Goal: Complete application form: Complete application form

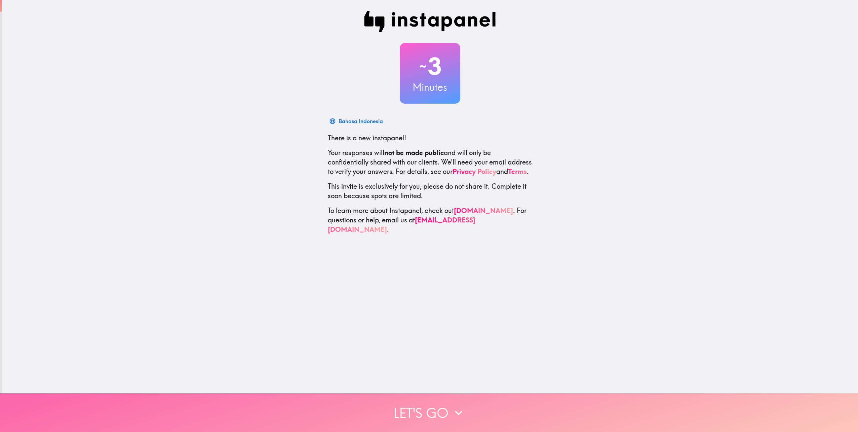
click at [422, 406] on button "Let's go" at bounding box center [429, 412] width 858 height 39
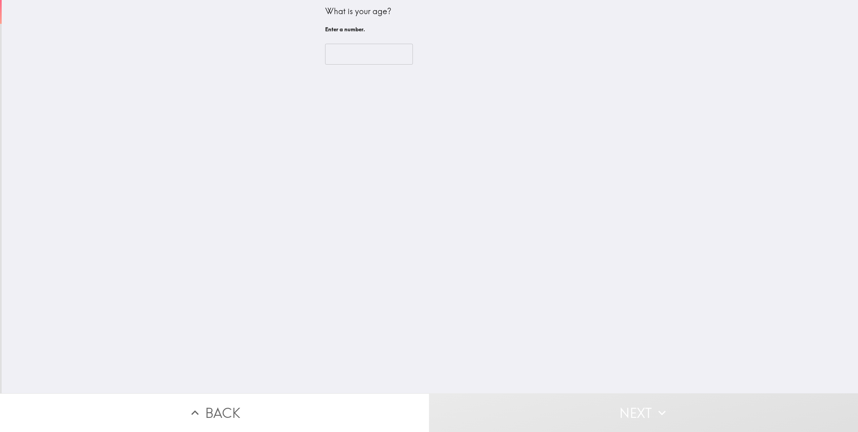
click at [333, 54] on input "number" at bounding box center [369, 54] width 88 height 21
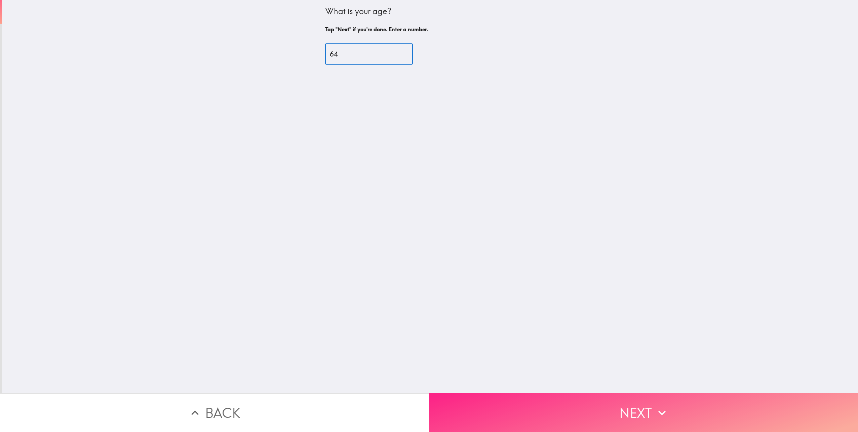
type input "64"
click at [584, 406] on button "Next" at bounding box center [643, 412] width 429 height 39
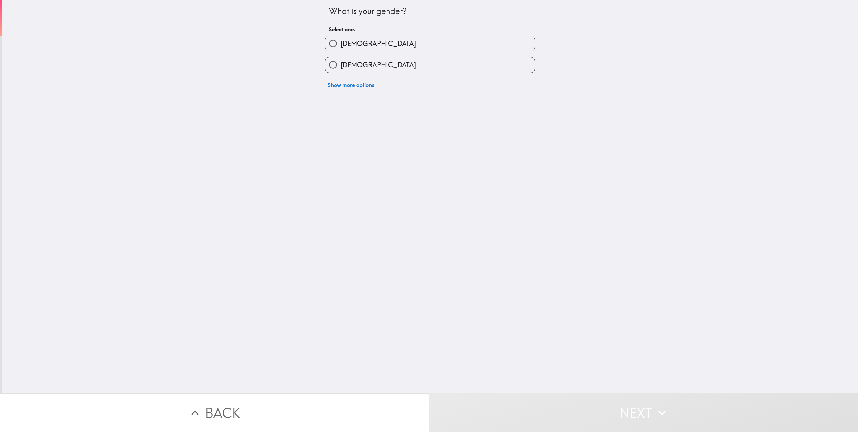
click at [348, 67] on span "[DEMOGRAPHIC_DATA]" at bounding box center [378, 64] width 75 height 9
click at [341, 67] on input "[DEMOGRAPHIC_DATA]" at bounding box center [333, 64] width 15 height 15
radio input "true"
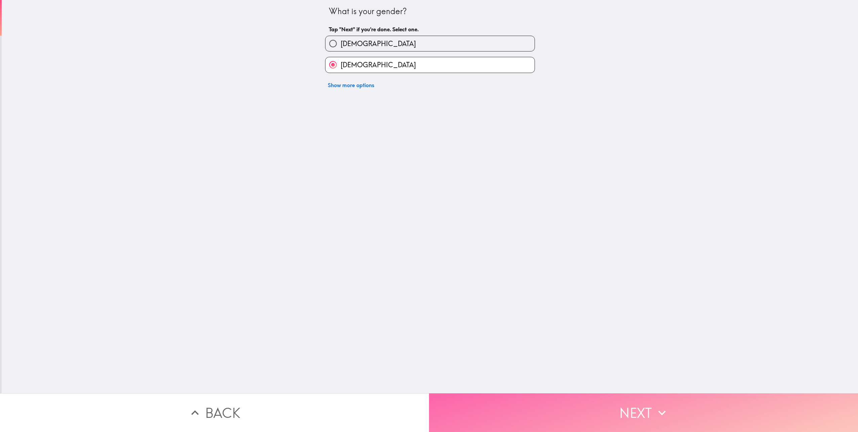
click at [550, 406] on button "Next" at bounding box center [643, 412] width 429 height 39
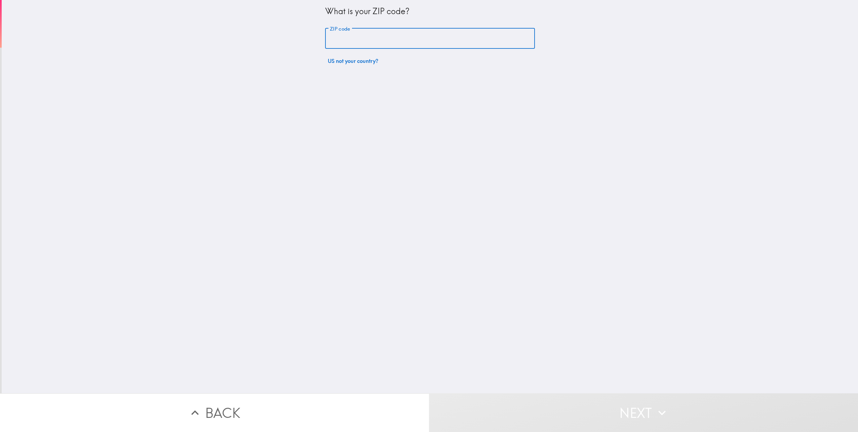
click at [342, 36] on input "ZIP code" at bounding box center [430, 38] width 210 height 21
type input "52627"
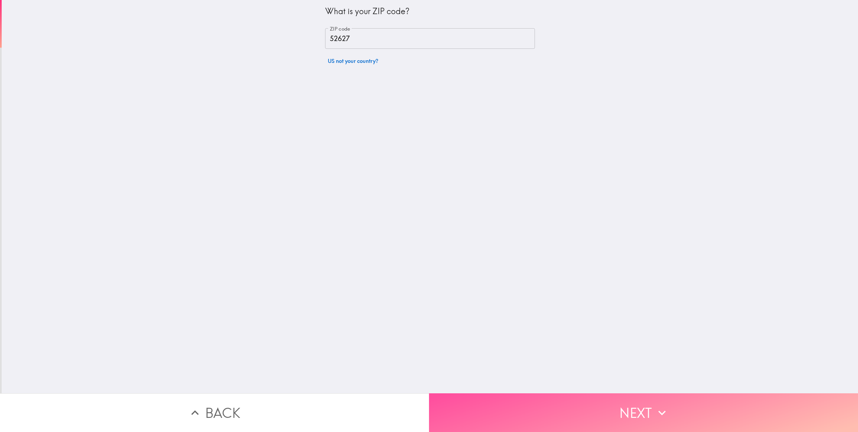
click at [532, 402] on button "Next" at bounding box center [643, 412] width 429 height 39
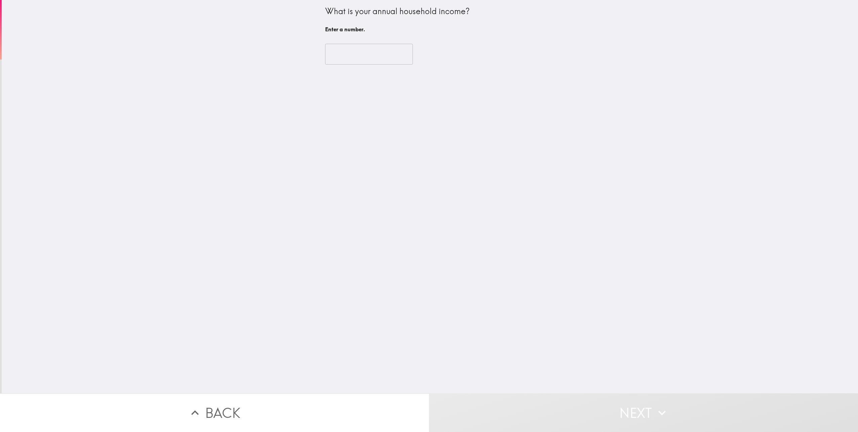
click at [336, 57] on input "number" at bounding box center [369, 54] width 88 height 21
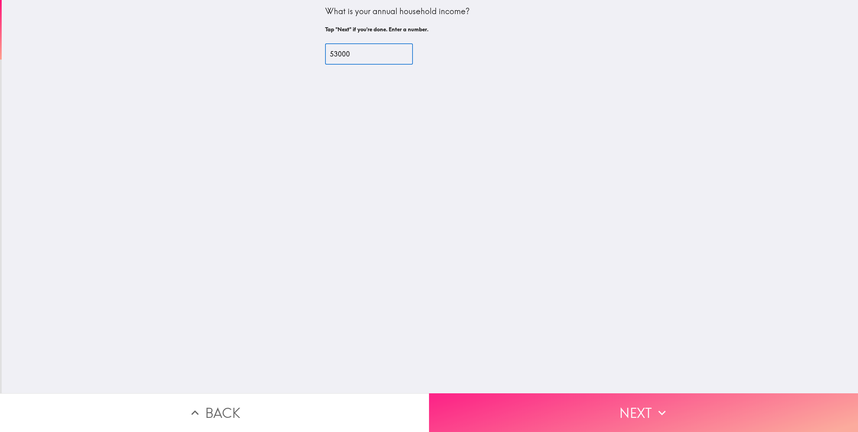
type input "53000"
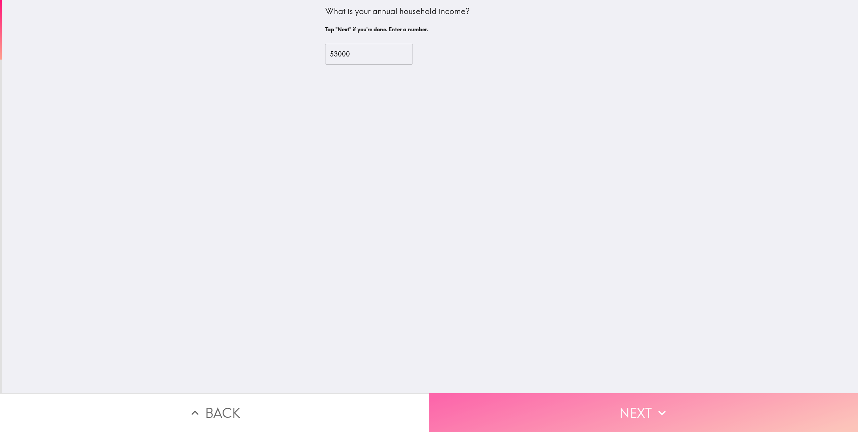
click at [617, 410] on button "Next" at bounding box center [643, 412] width 429 height 39
